Goal: Task Accomplishment & Management: Manage account settings

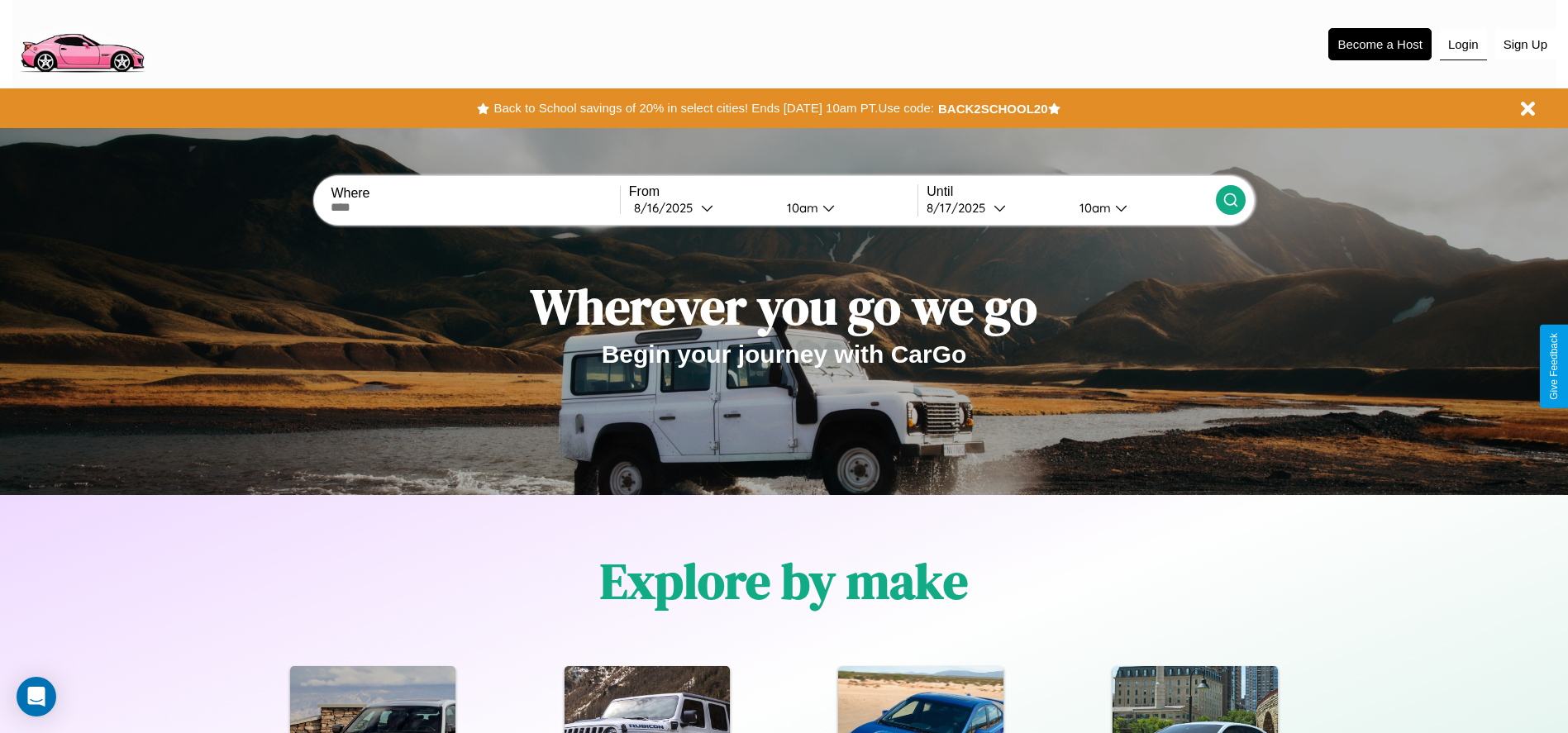
click at [1463, 44] on button "Login" at bounding box center [1463, 45] width 47 height 32
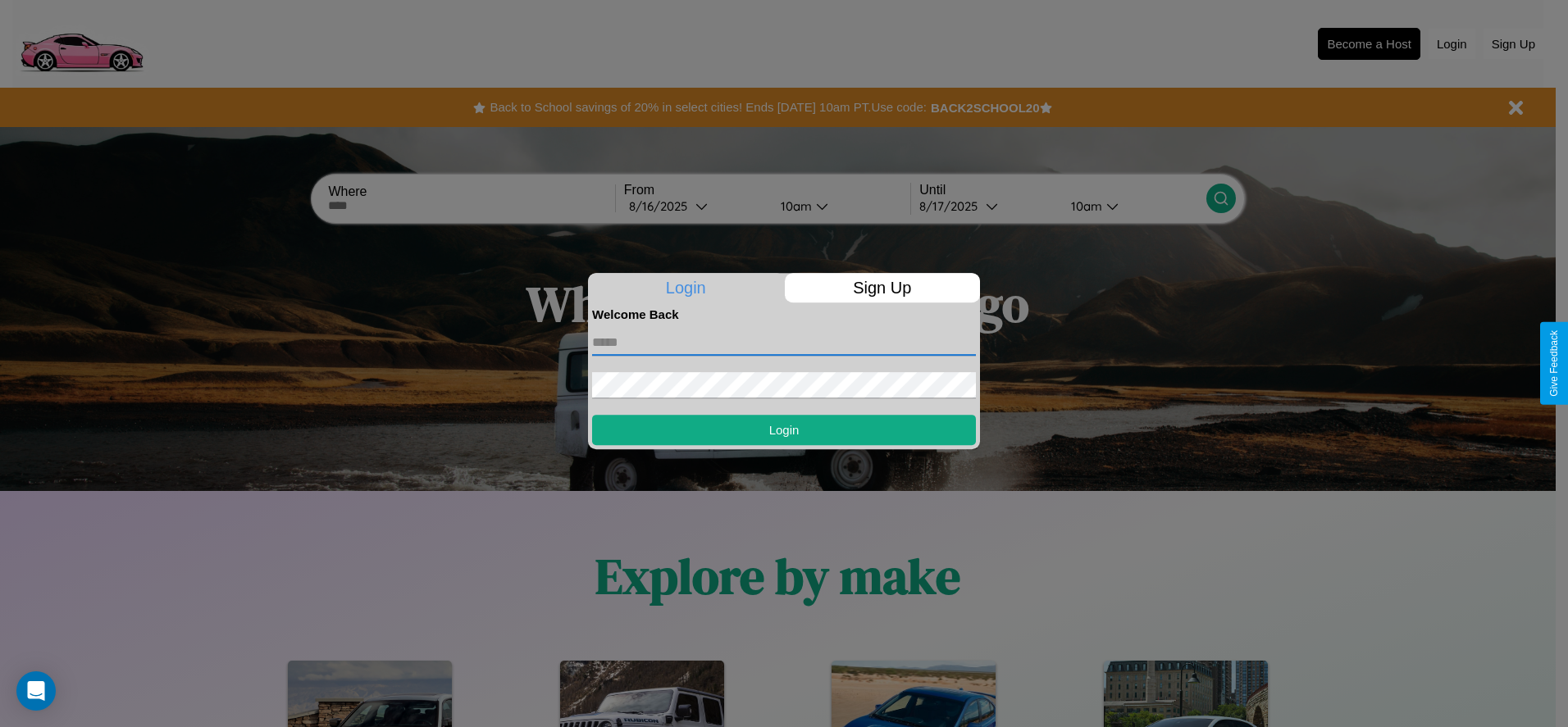
click at [784, 342] on input "text" at bounding box center [784, 343] width 384 height 26
type input "**********"
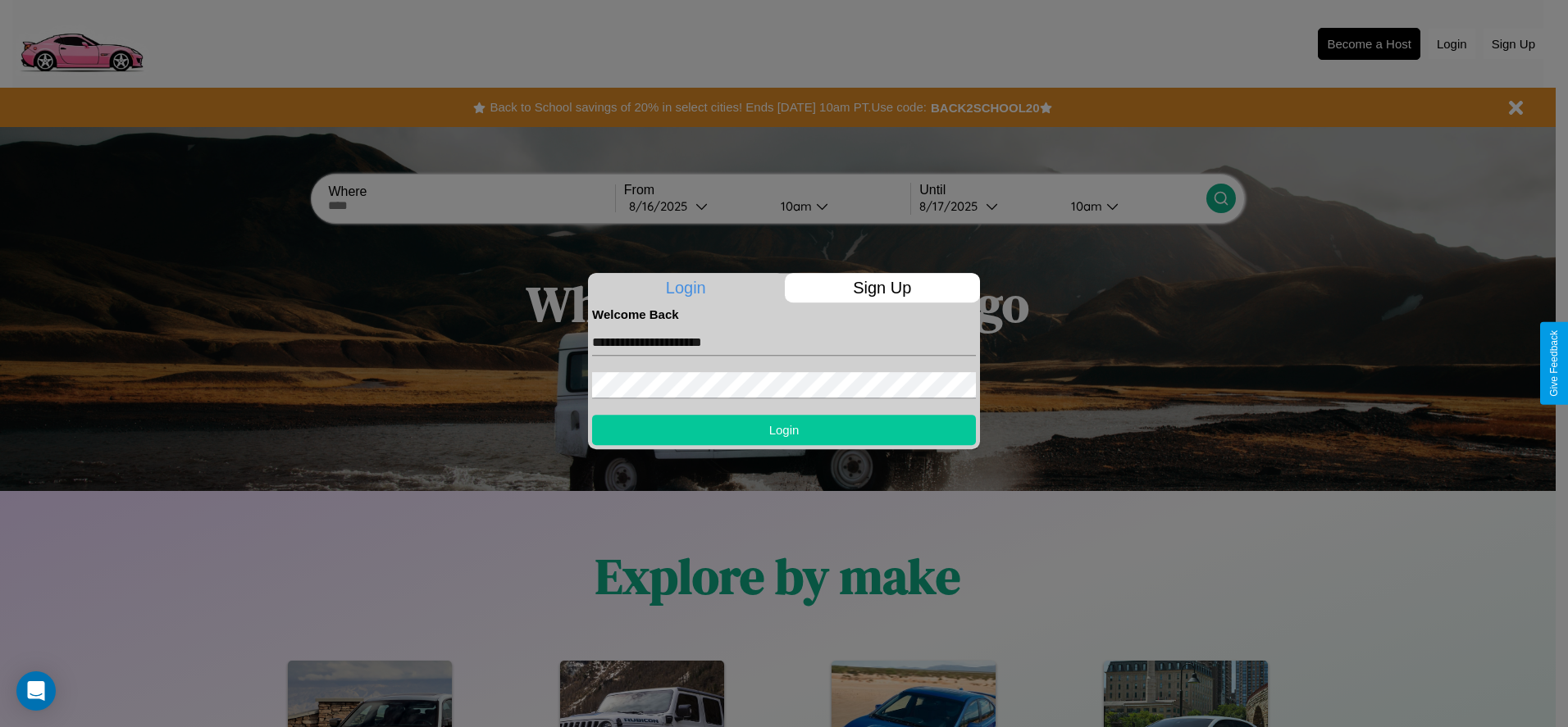
click at [784, 430] on button "Login" at bounding box center [784, 430] width 384 height 31
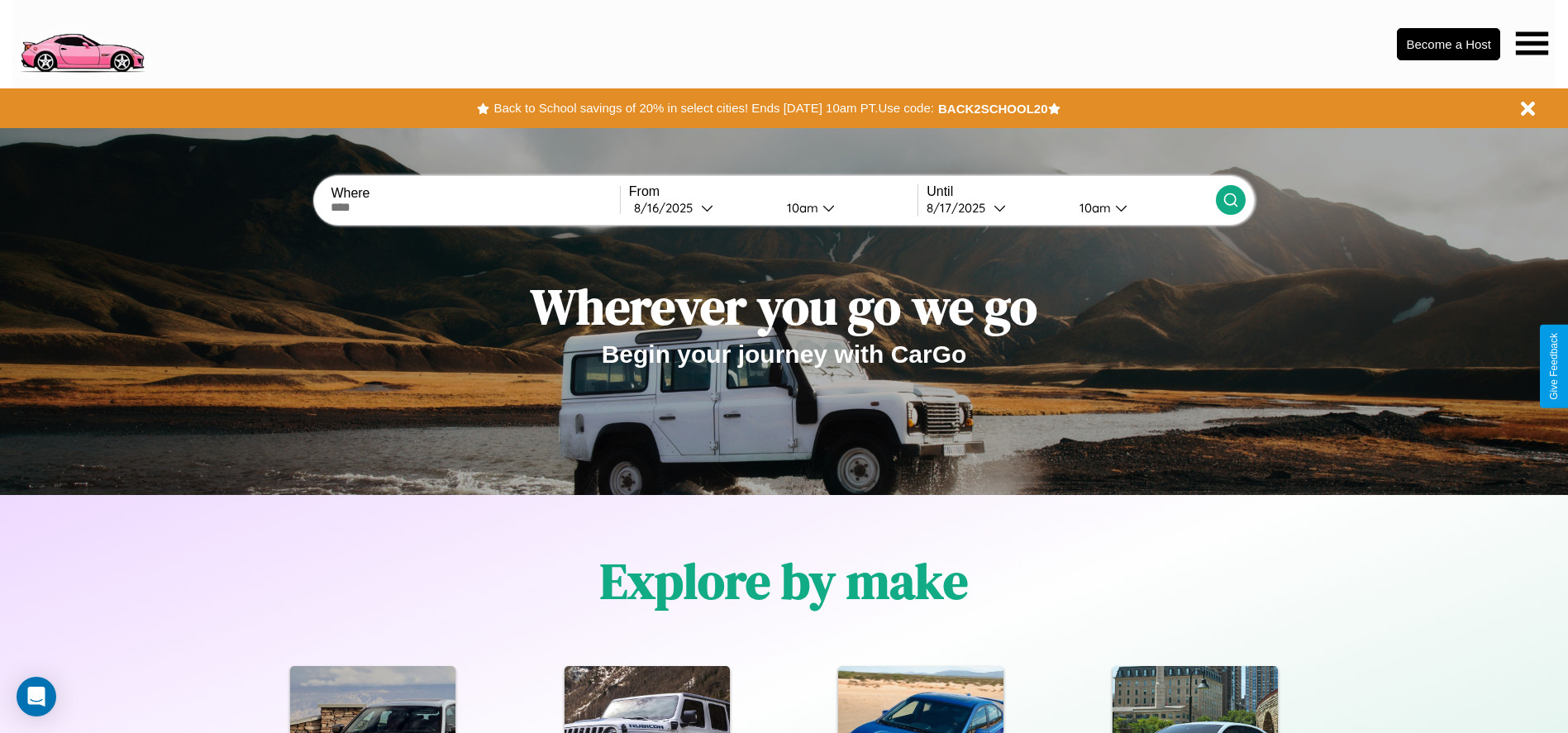
click at [1531, 43] on icon at bounding box center [1531, 43] width 32 height 23
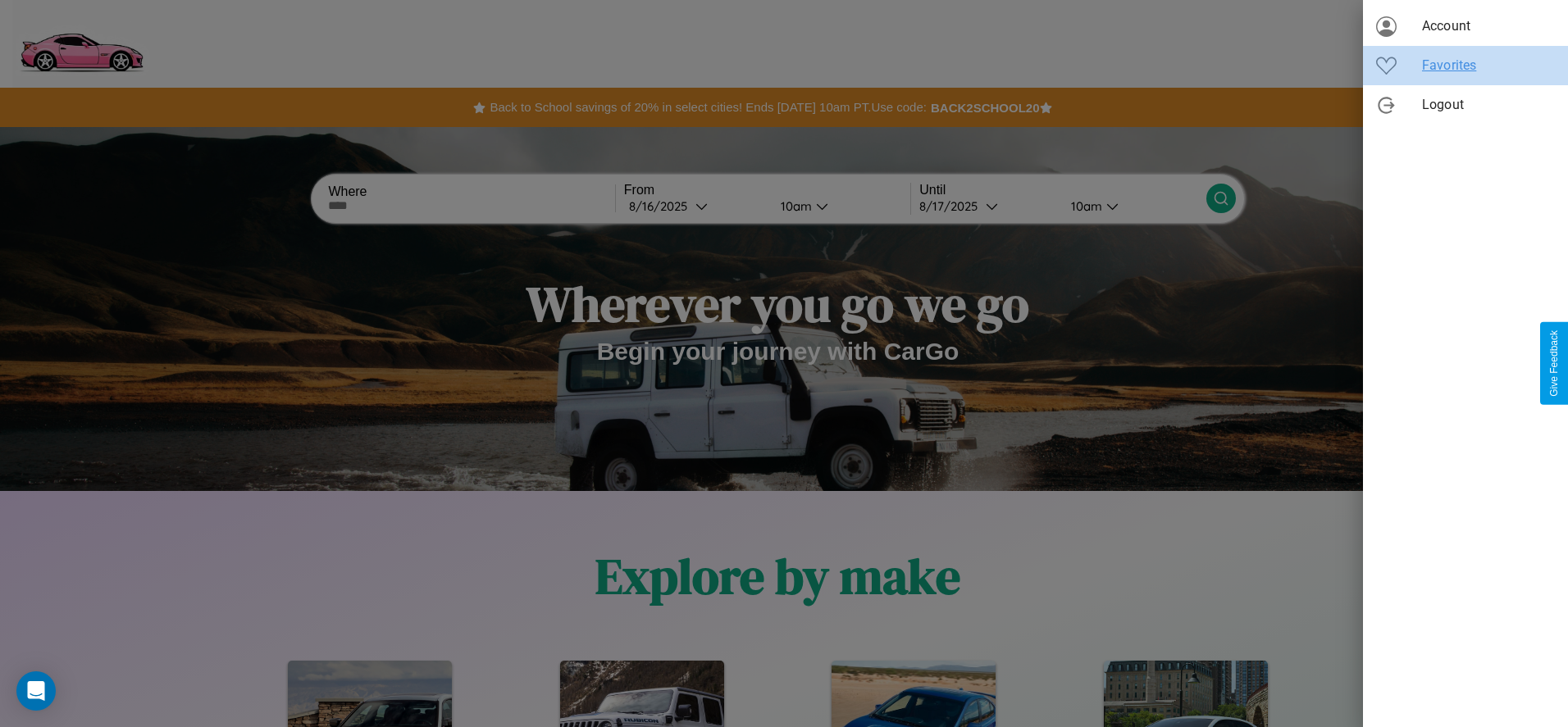
click at [1466, 65] on span "Favorites" at bounding box center [1488, 65] width 133 height 20
